Goal: Information Seeking & Learning: Learn about a topic

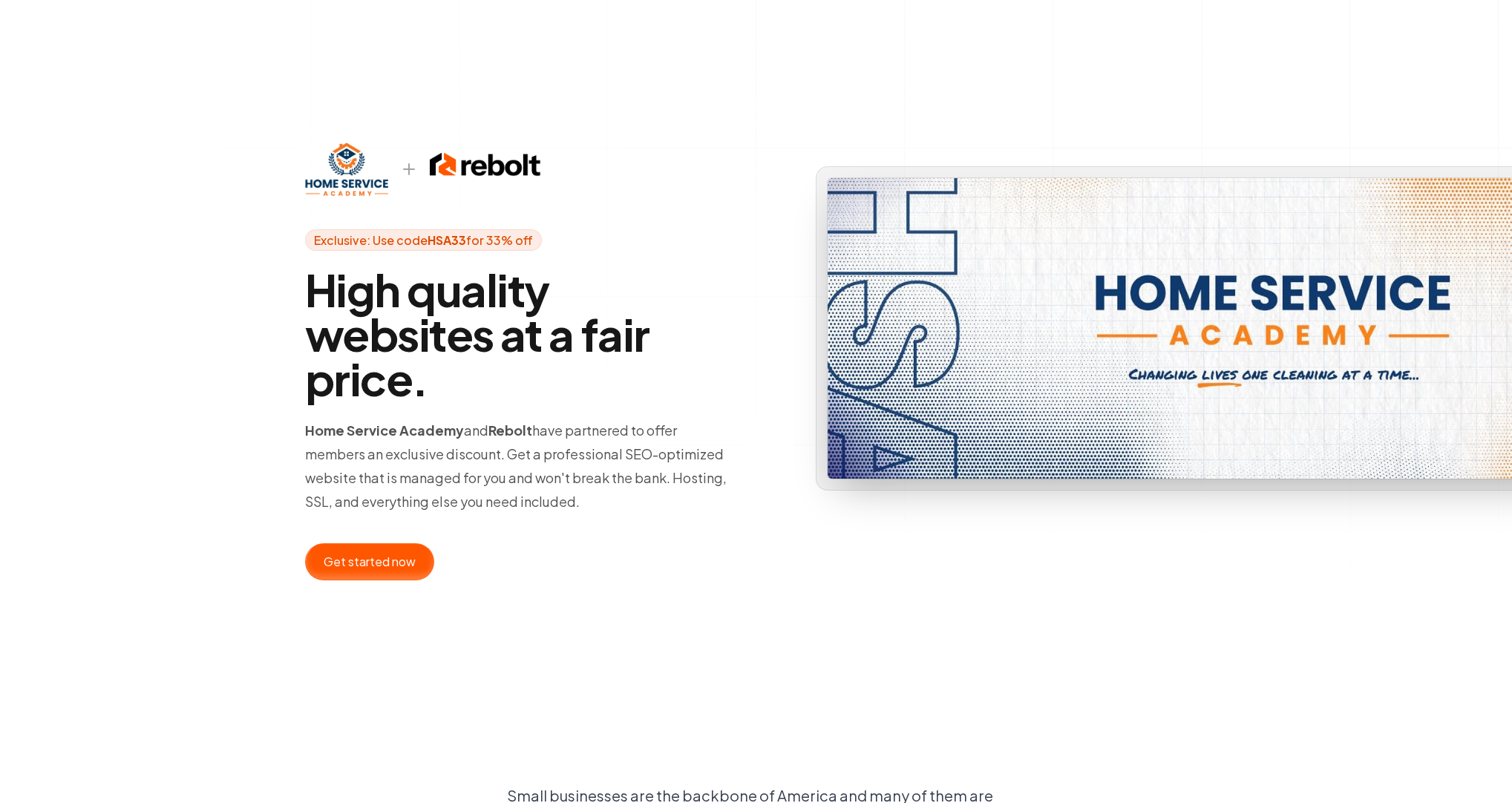
click at [367, 573] on div at bounding box center [369, 561] width 127 height 36
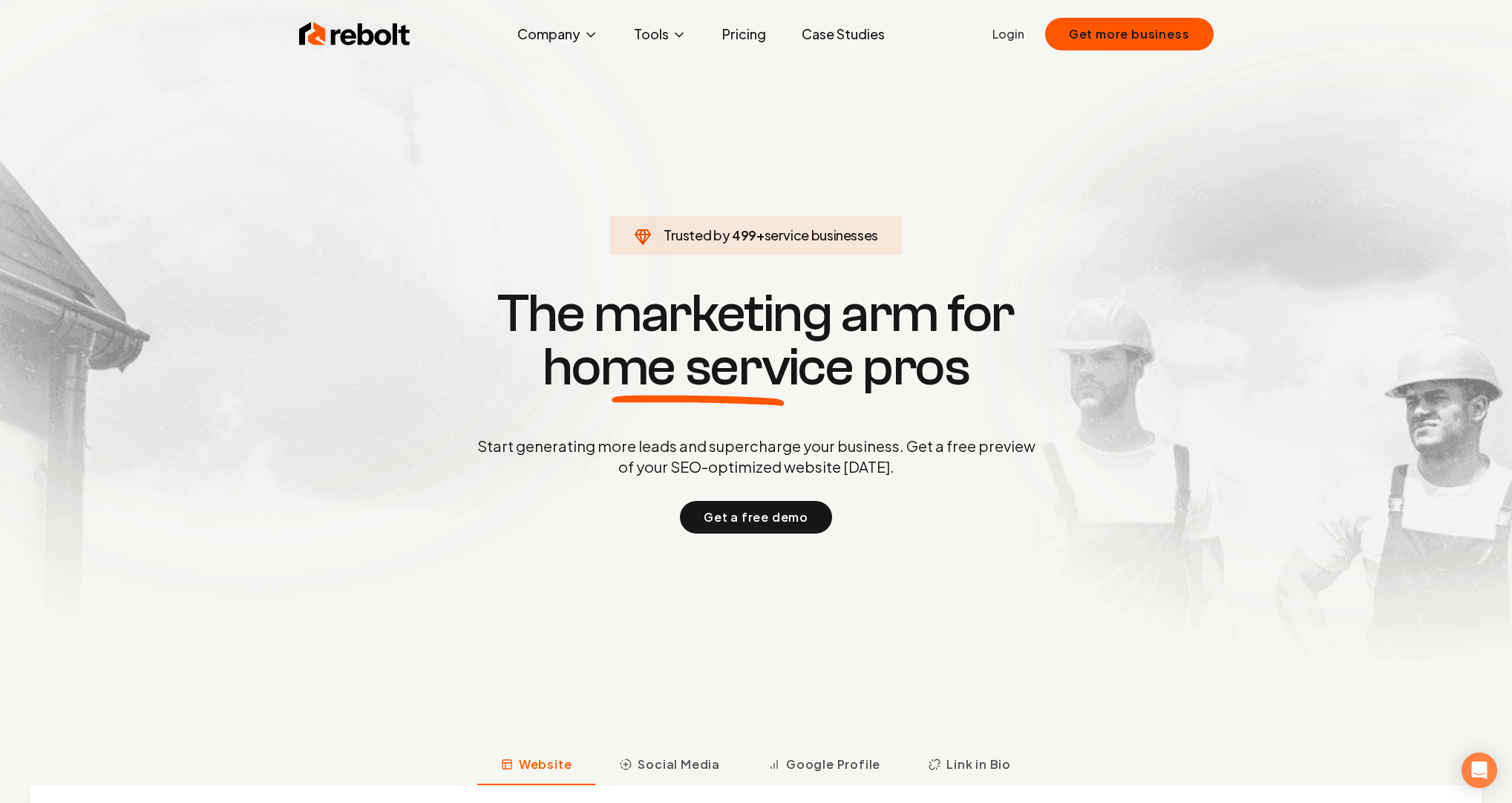
click at [729, 37] on link "Pricing" at bounding box center [744, 34] width 68 height 29
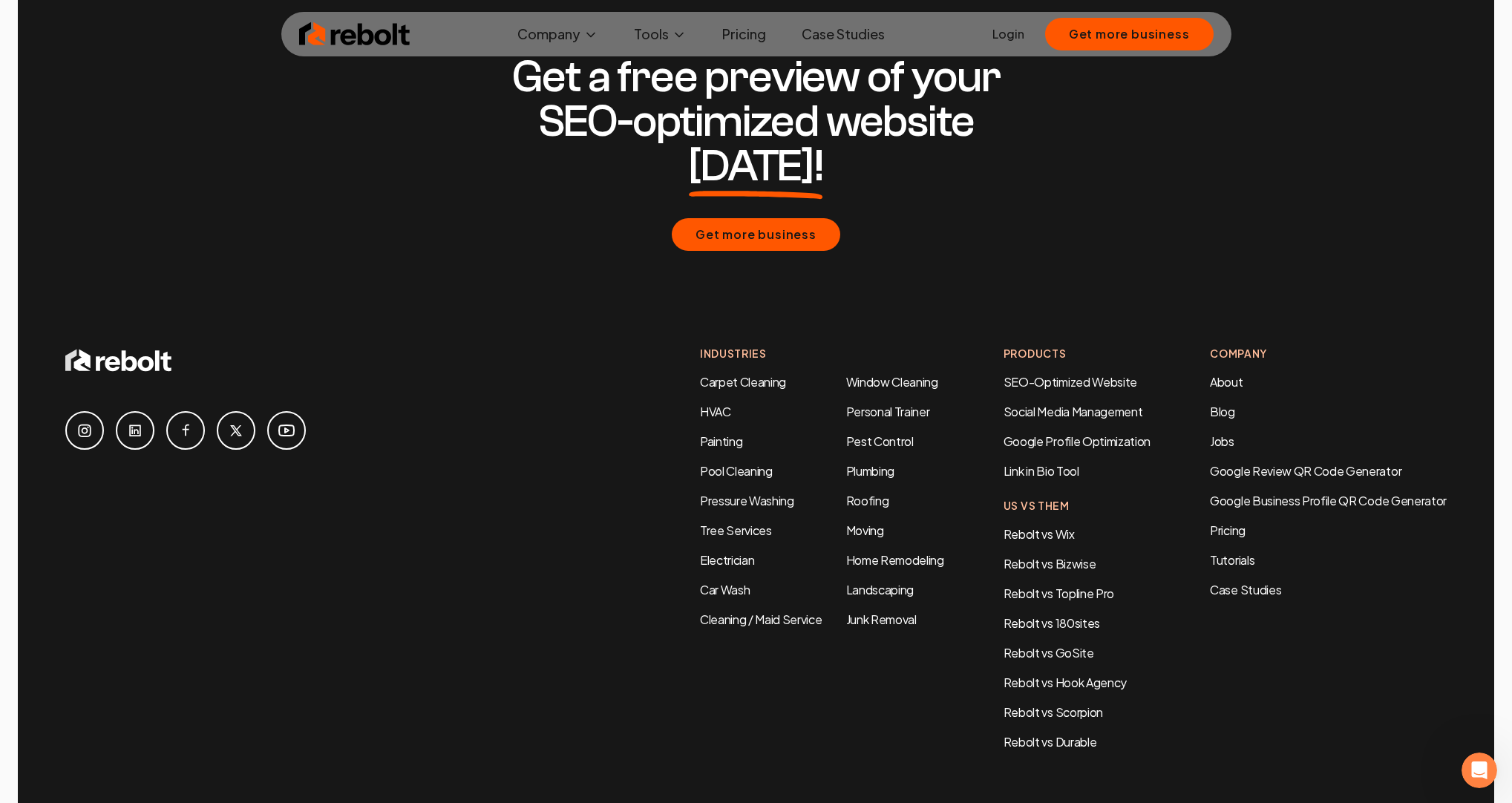
scroll to position [2743, 0]
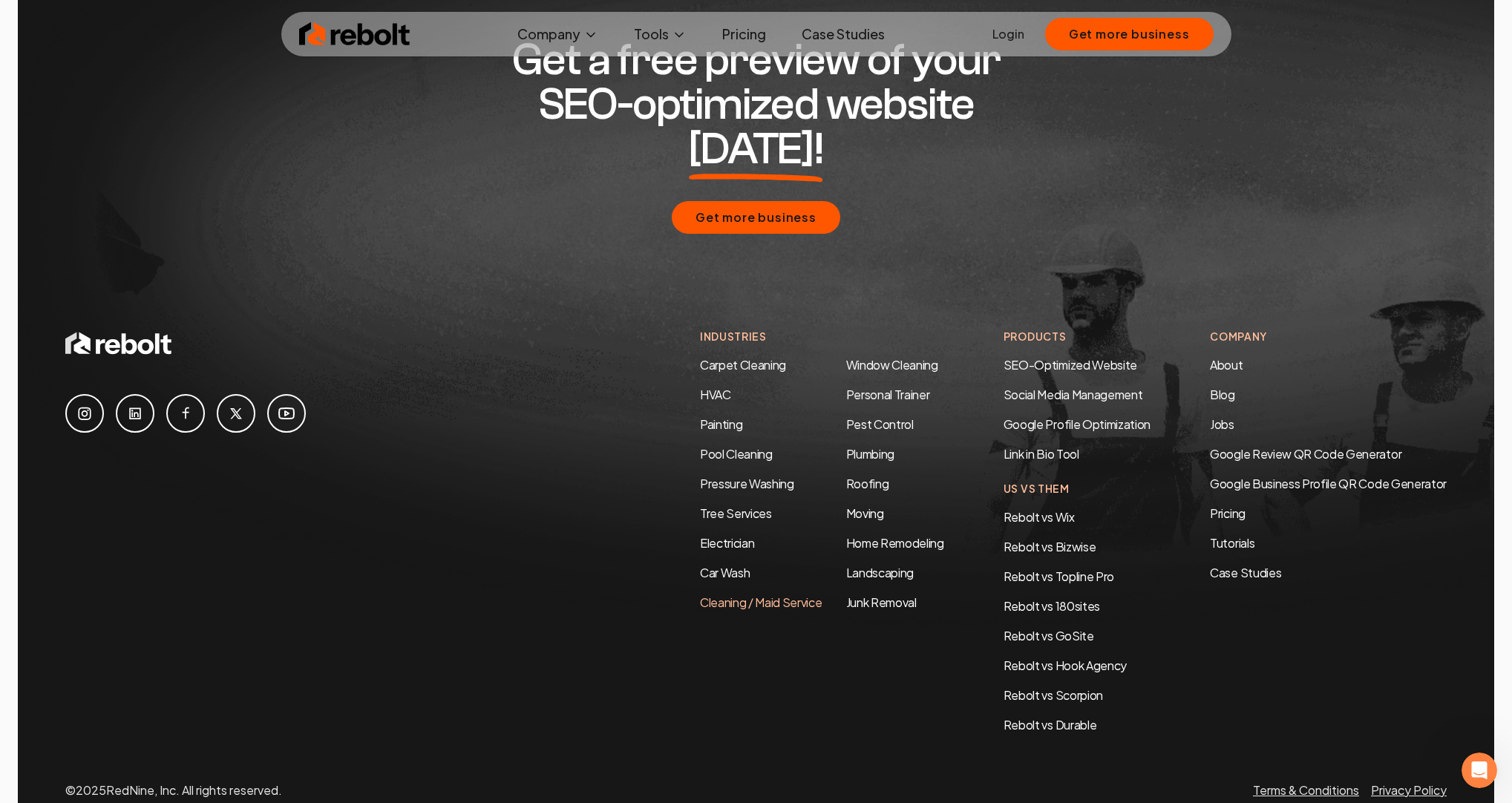
click at [780, 595] on link "Cleaning / Maid Service" at bounding box center [760, 603] width 122 height 16
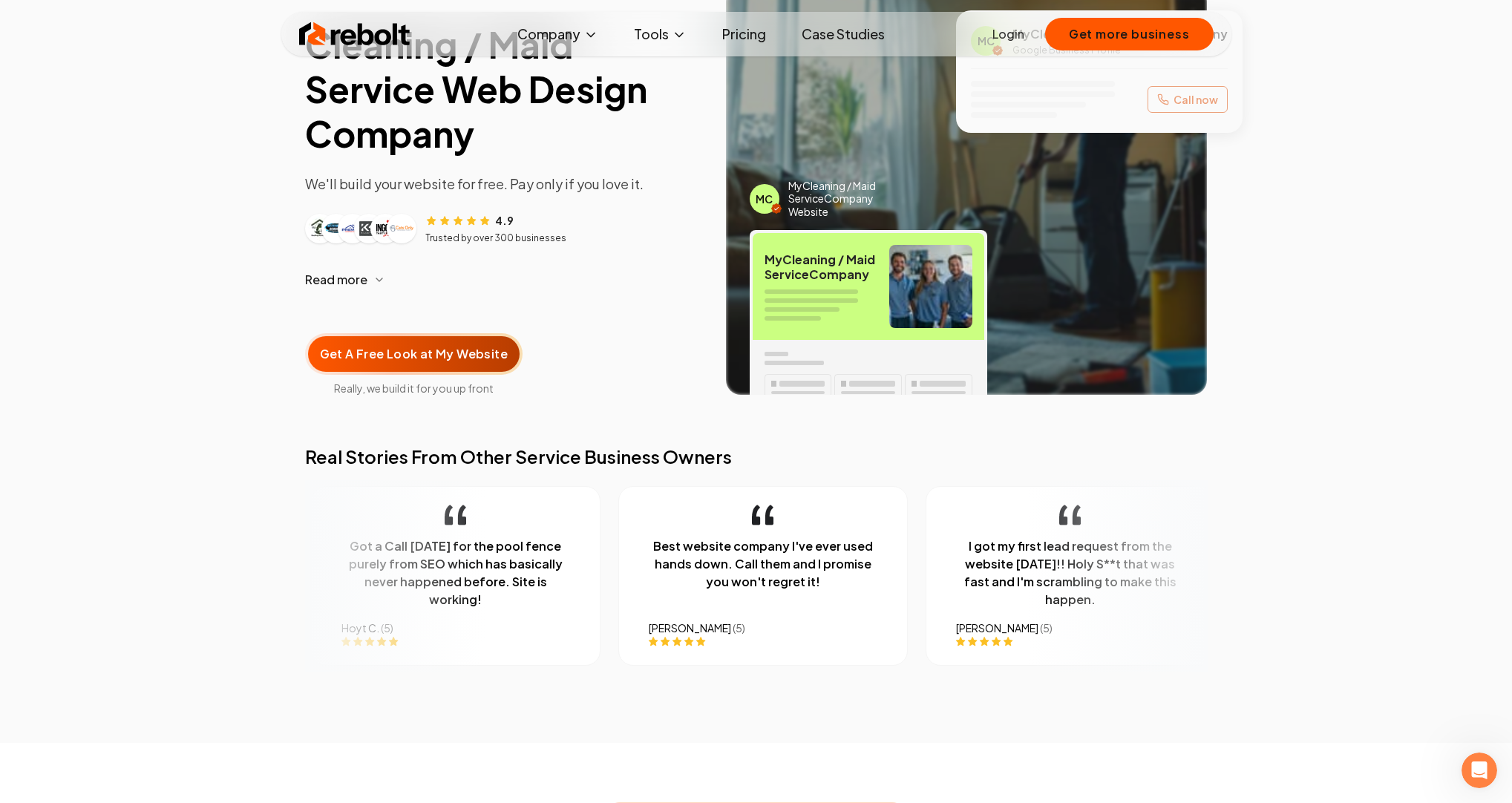
scroll to position [143, 0]
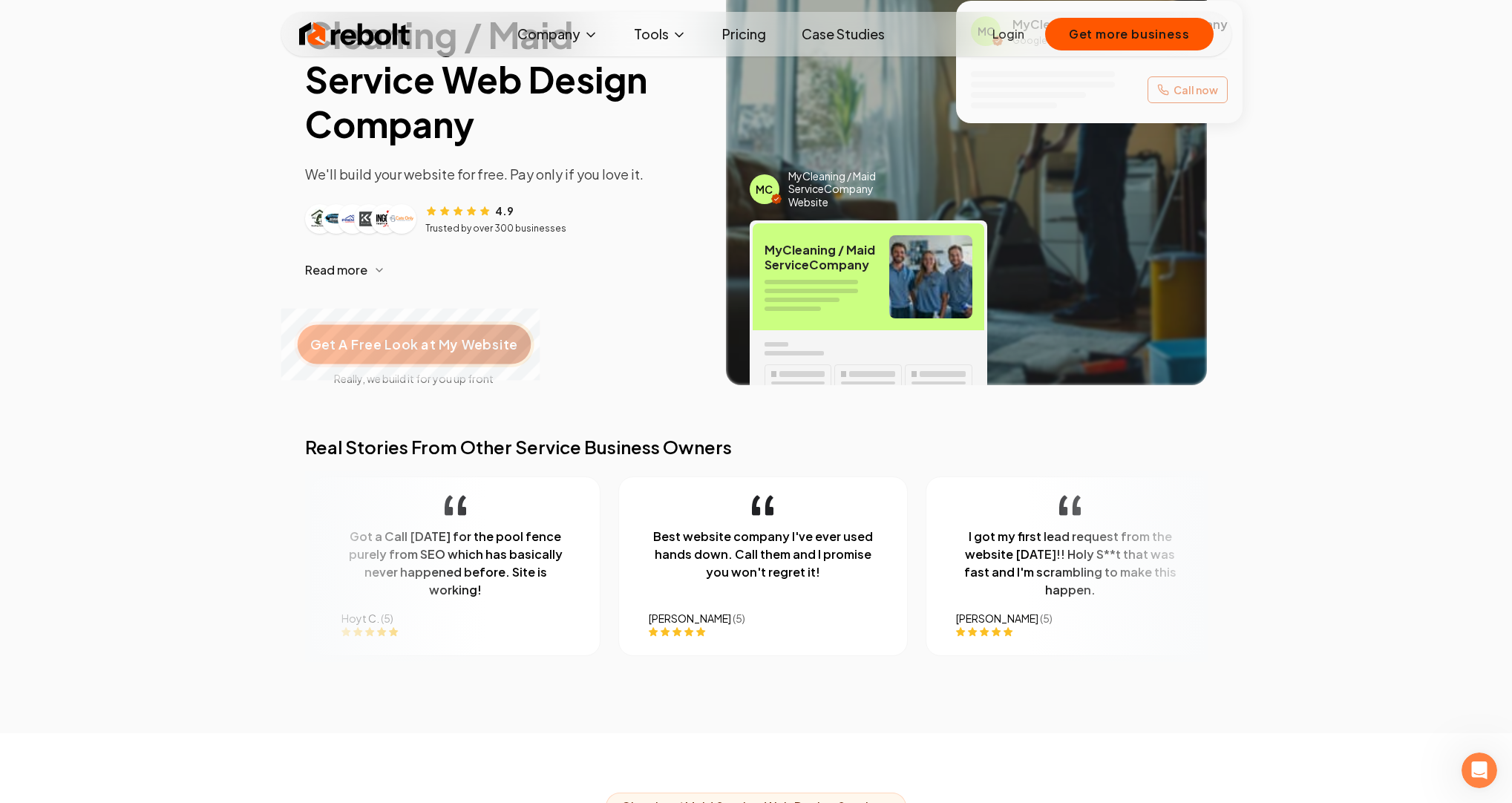
click at [486, 345] on span "Get A Free Look at My Website" at bounding box center [413, 345] width 207 height 19
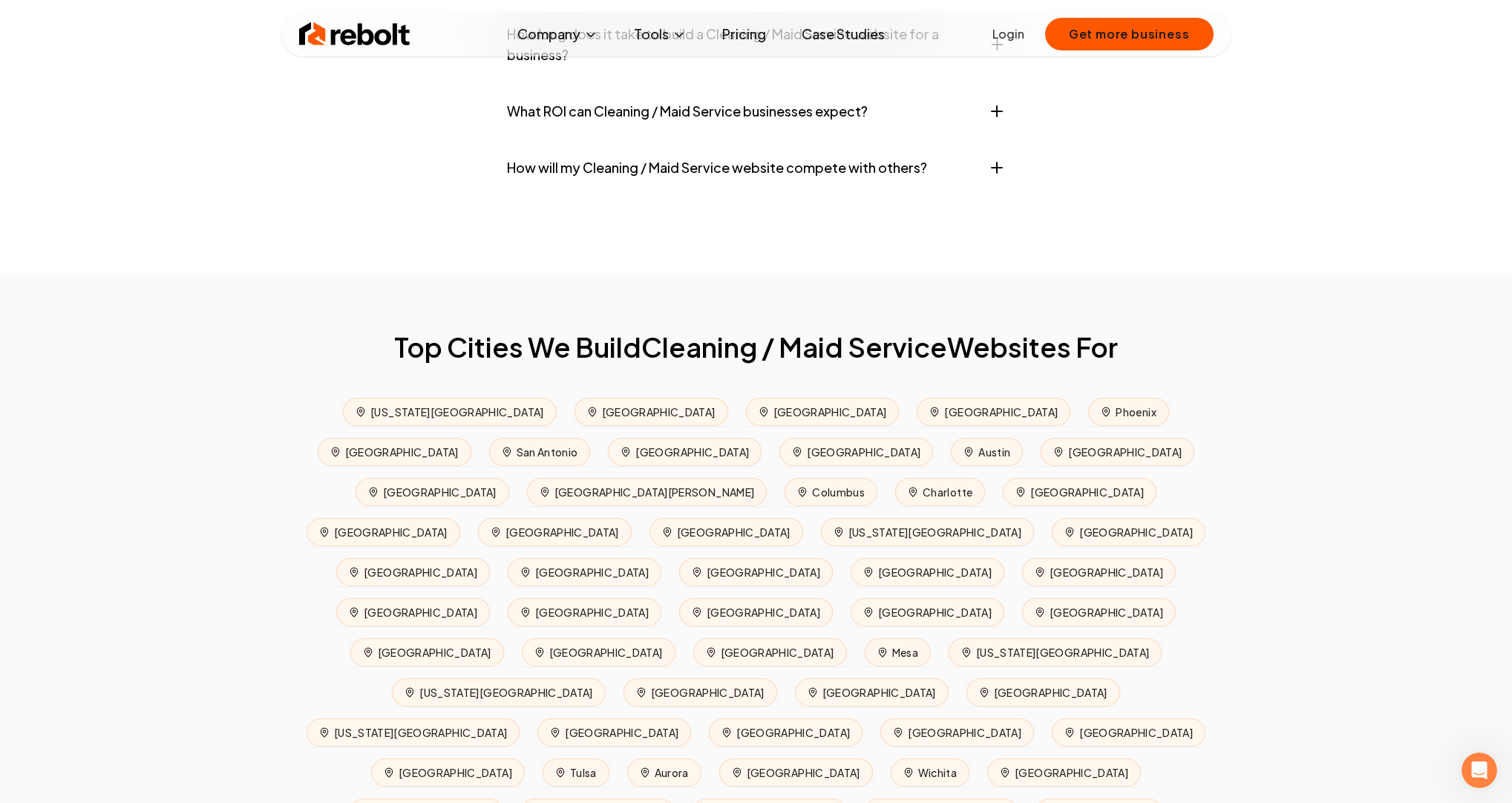
scroll to position [6255, 0]
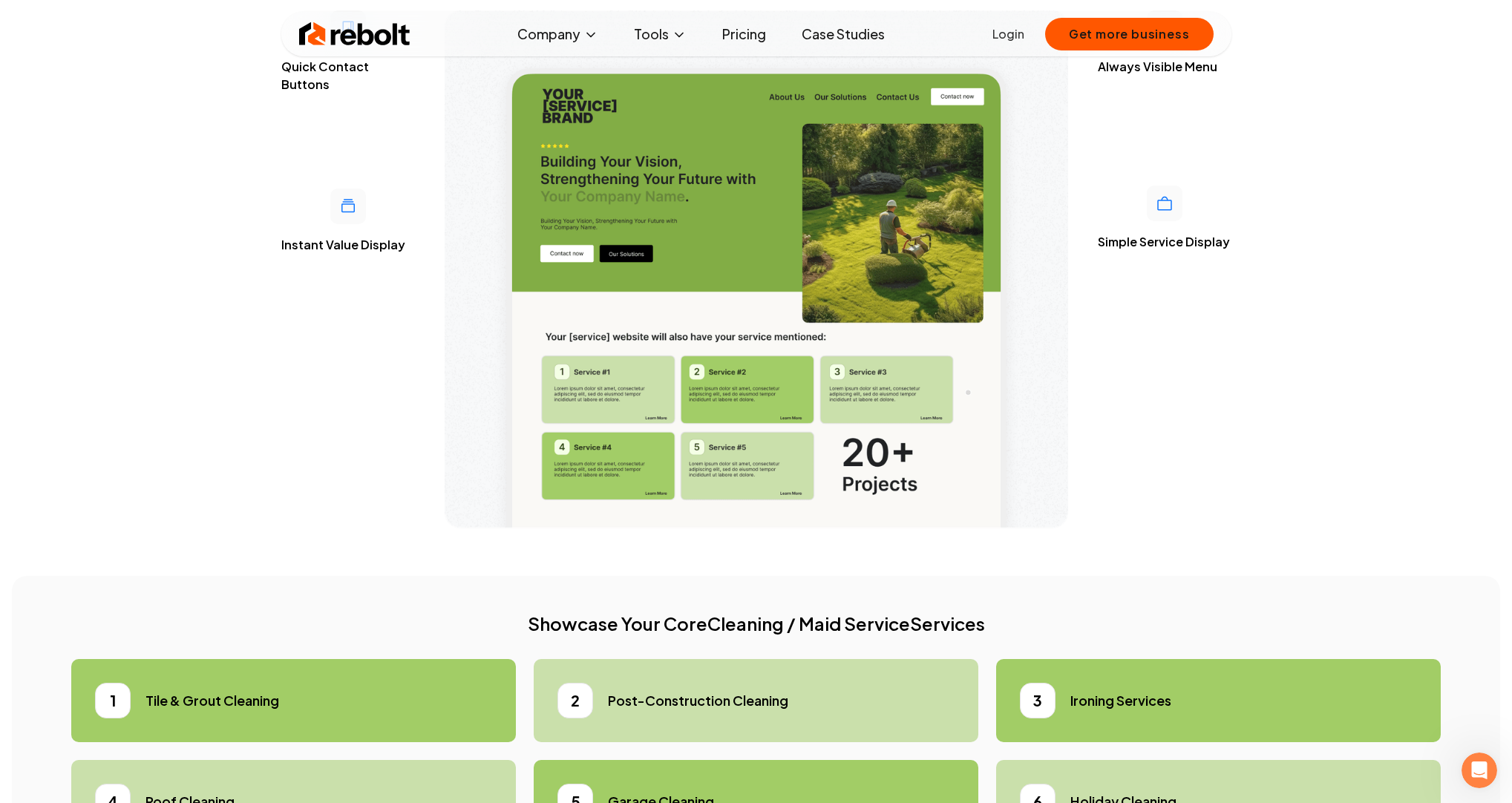
scroll to position [2618, 0]
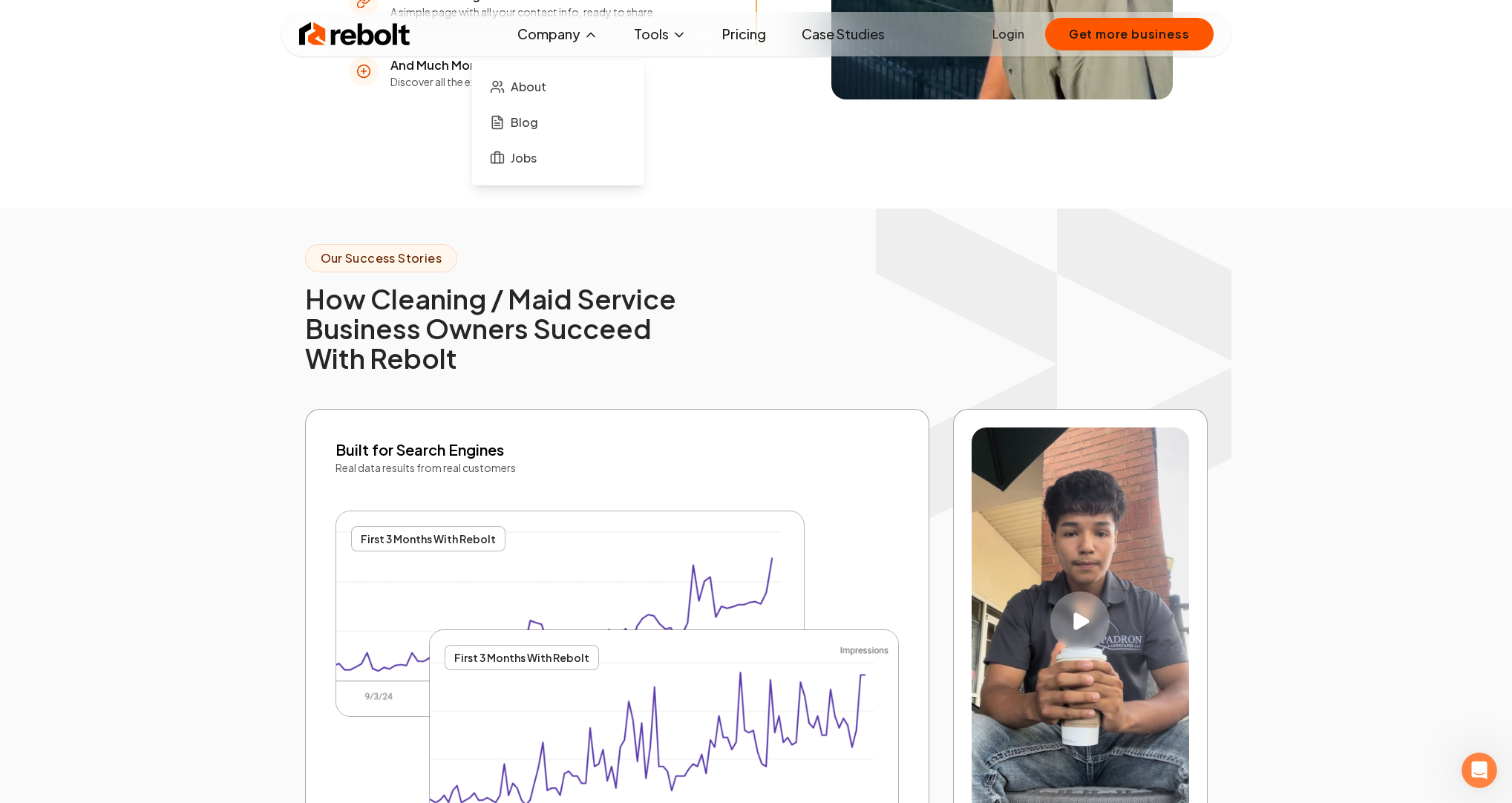
click at [553, 32] on button "Company" at bounding box center [558, 34] width 105 height 29
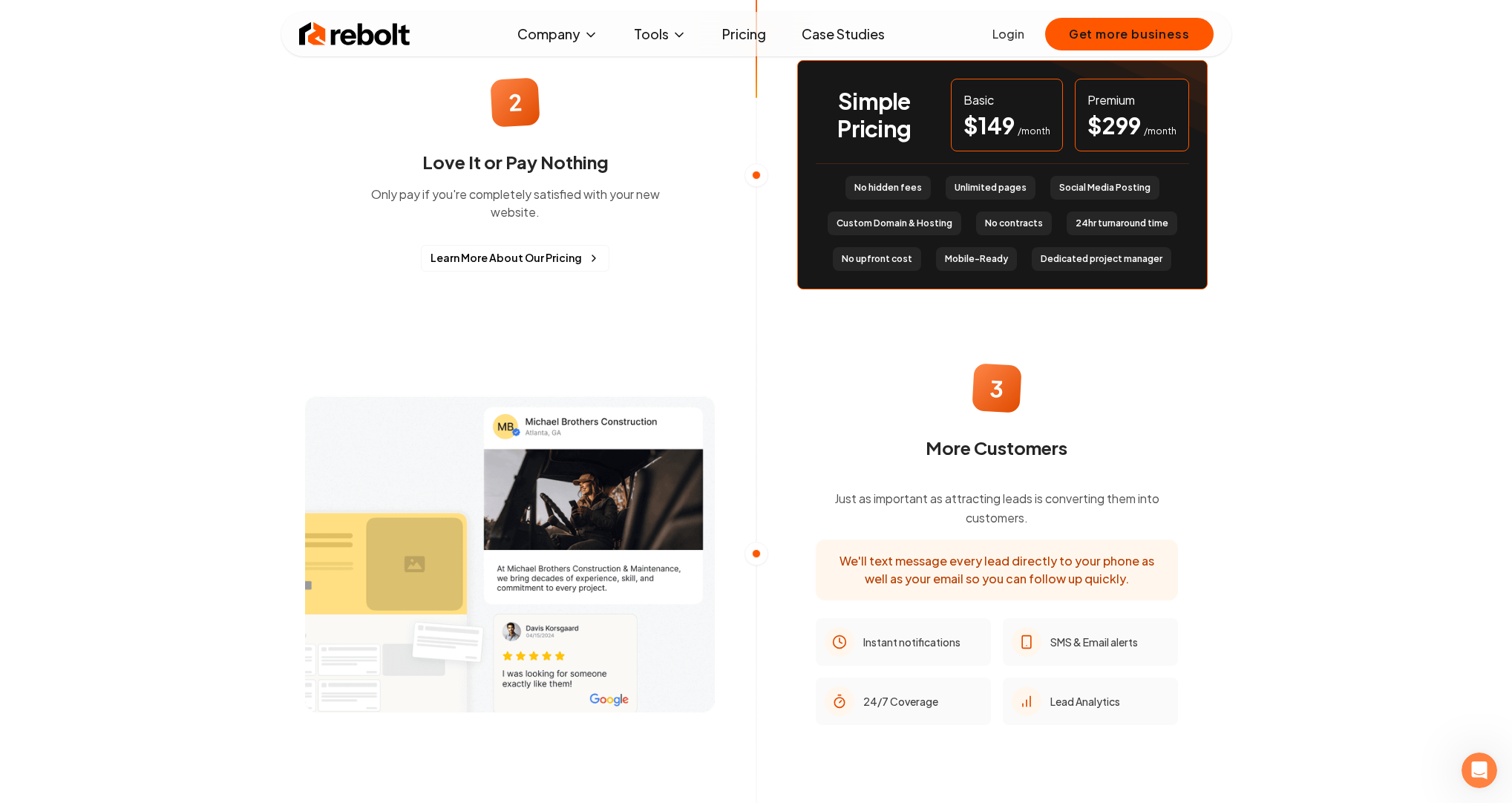
scroll to position [0, 0]
